Goal: Find specific page/section: Find specific page/section

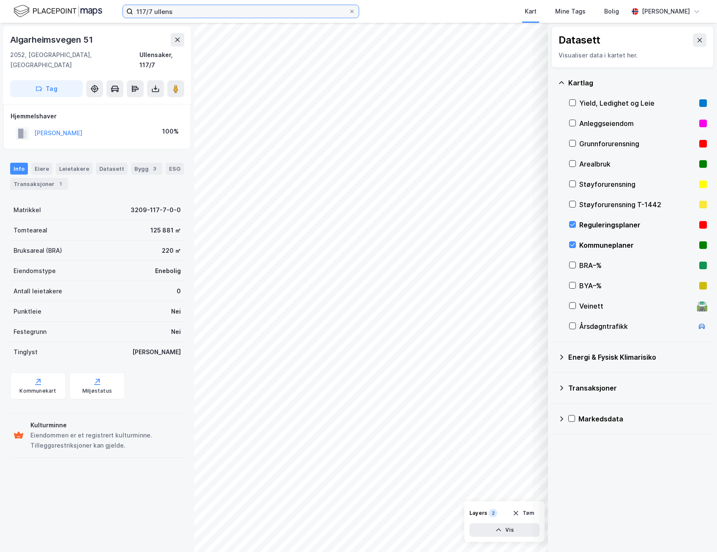
click at [177, 10] on input "117/7 ullens" at bounding box center [241, 11] width 216 height 13
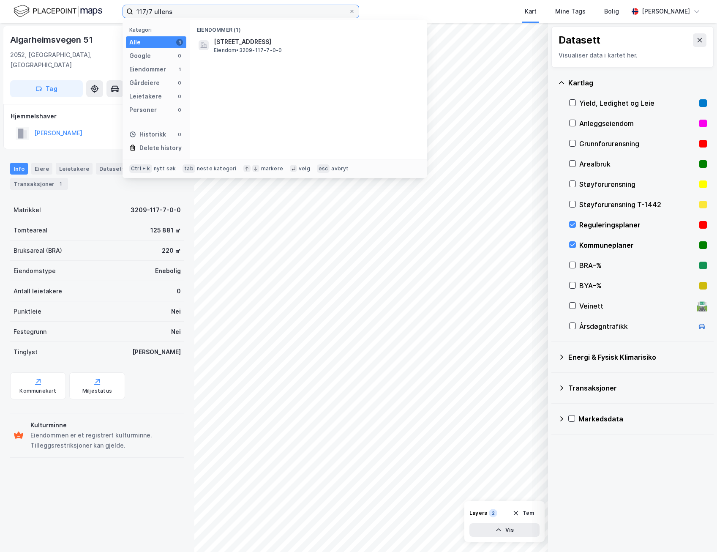
click at [177, 10] on input "117/7 ullens" at bounding box center [241, 11] width 216 height 13
type input "g"
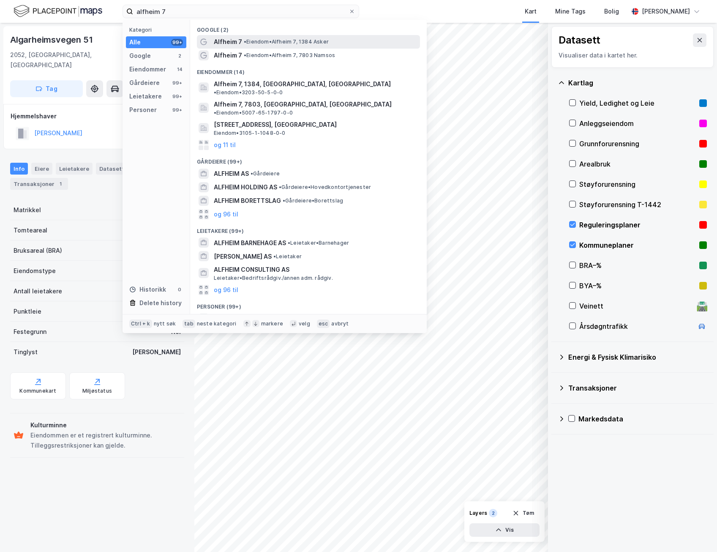
click at [244, 40] on span "•" at bounding box center [245, 41] width 3 height 6
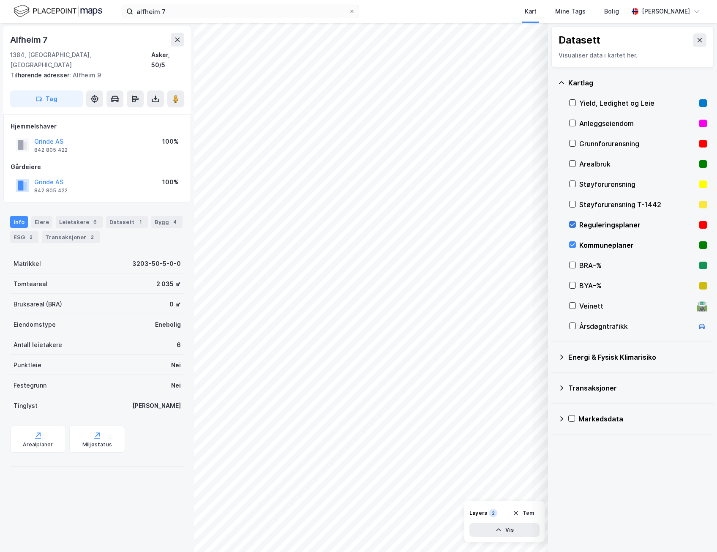
click at [574, 224] on icon at bounding box center [573, 225] width 6 height 6
click at [572, 243] on icon at bounding box center [573, 245] width 6 height 6
click at [698, 39] on button at bounding box center [700, 40] width 14 height 14
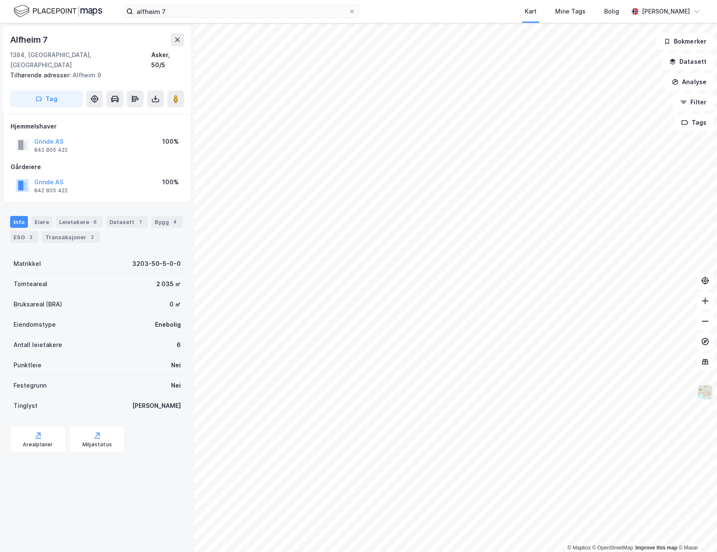
click at [703, 394] on img at bounding box center [706, 392] width 16 height 16
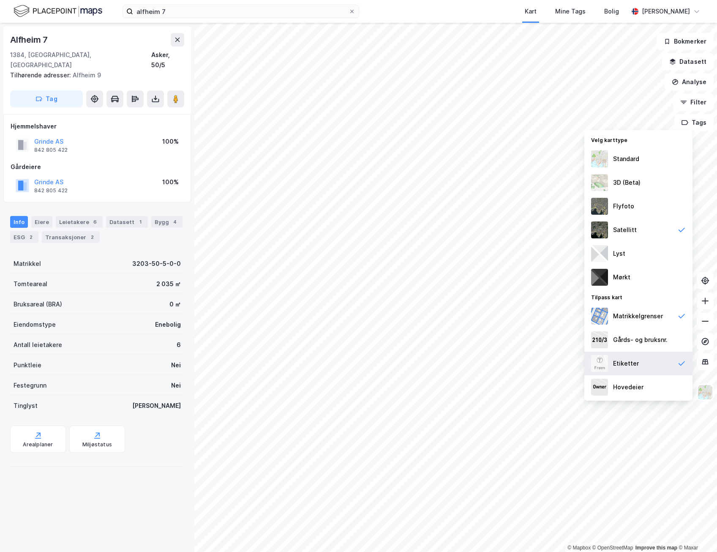
click at [684, 359] on icon at bounding box center [682, 363] width 8 height 8
click at [679, 316] on icon at bounding box center [682, 316] width 8 height 8
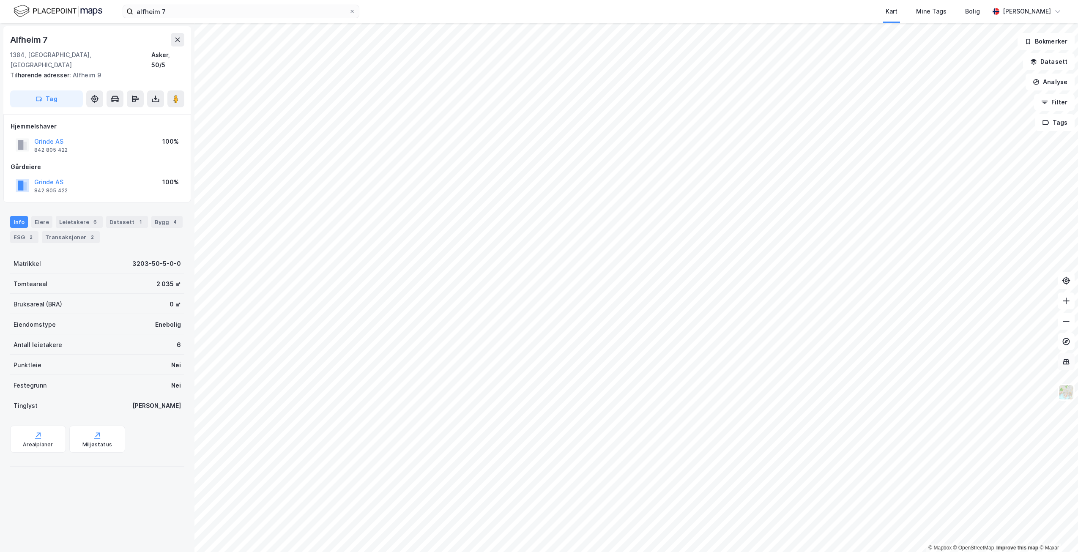
click at [717, 368] on button at bounding box center [1066, 361] width 17 height 17
click at [717, 365] on icon at bounding box center [1066, 362] width 8 height 8
click at [179, 12] on input "alfheim 7" at bounding box center [241, 11] width 216 height 13
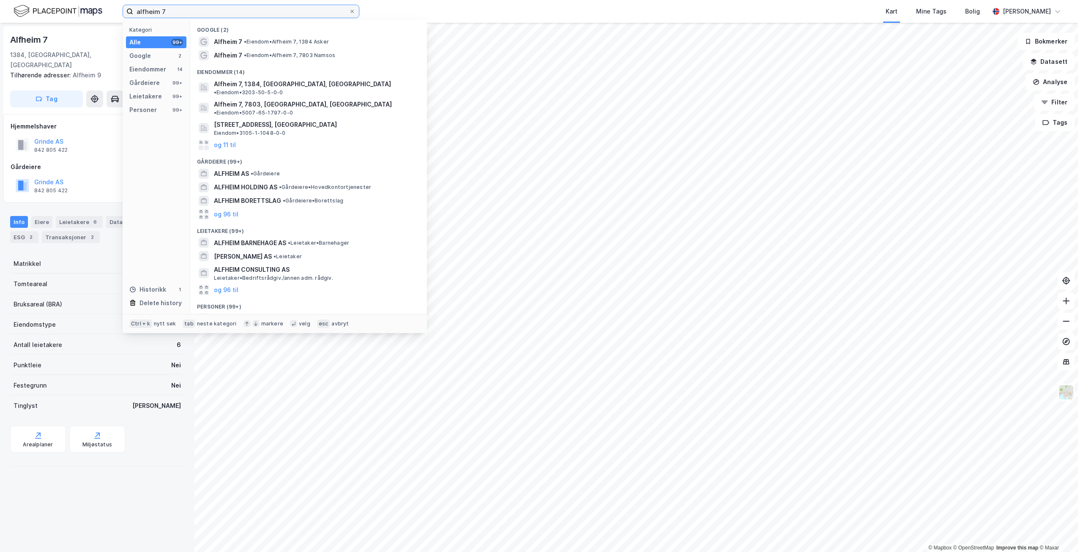
click at [179, 11] on input "alfheim 7" at bounding box center [241, 11] width 216 height 13
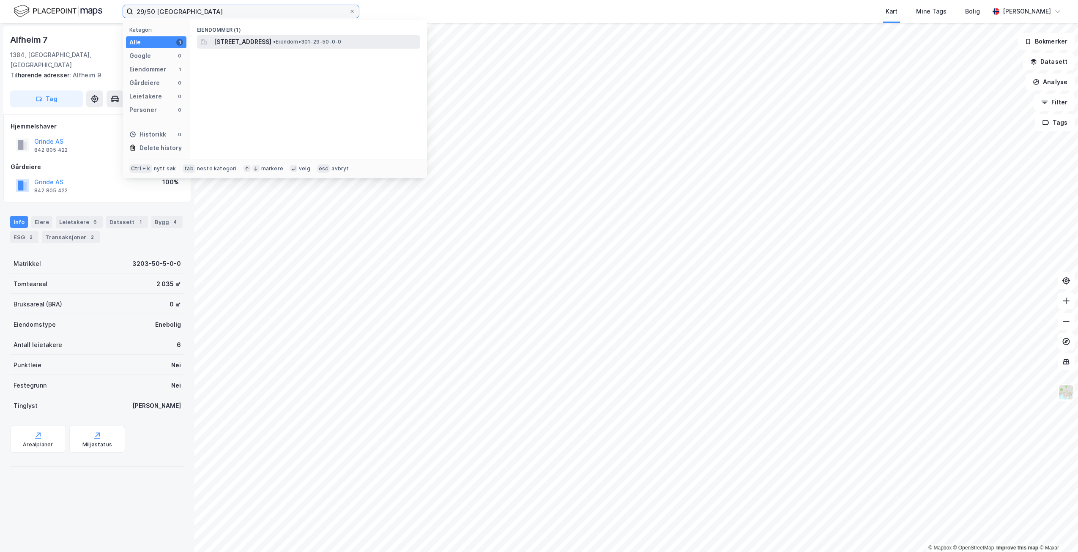
type input "29/50 [GEOGRAPHIC_DATA]"
click at [249, 41] on span "[STREET_ADDRESS]" at bounding box center [242, 42] width 57 height 10
